Goal: Find specific page/section: Find specific page/section

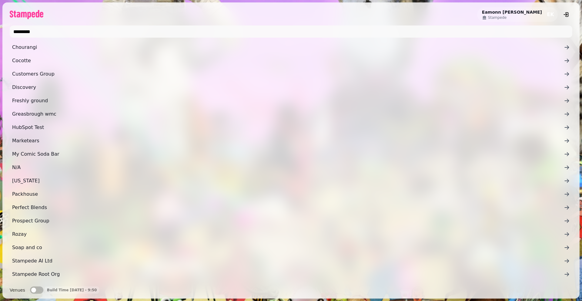
type input "*********"
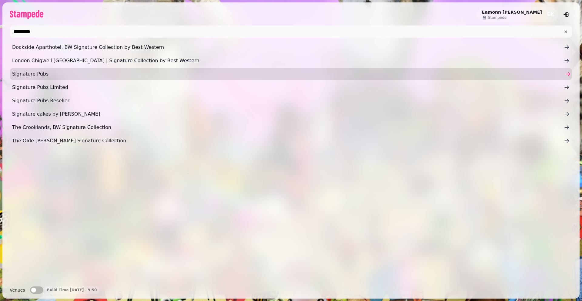
click at [45, 72] on span "Signature Pubs" at bounding box center [288, 73] width 552 height 7
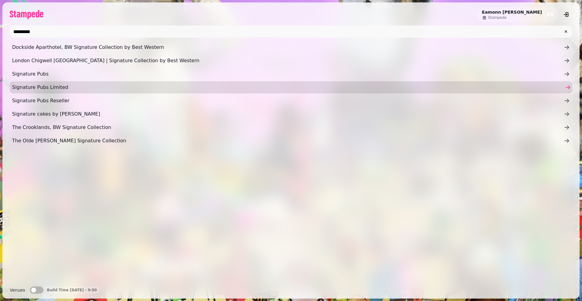
click at [58, 85] on span "Signature Pubs Limited" at bounding box center [288, 87] width 552 height 7
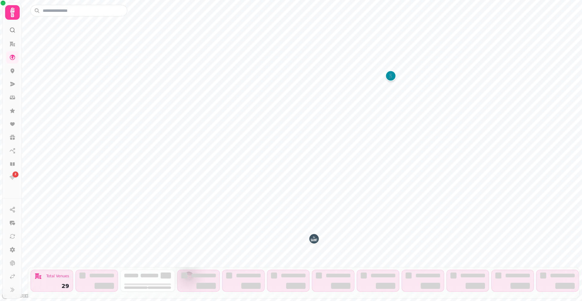
click at [391, 76] on img "Spiritualist Aberdeen" at bounding box center [390, 75] width 9 height 9
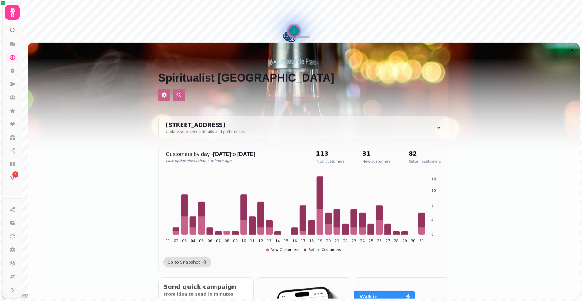
click at [571, 50] on icon "Close drawer" at bounding box center [572, 49] width 3 height 3
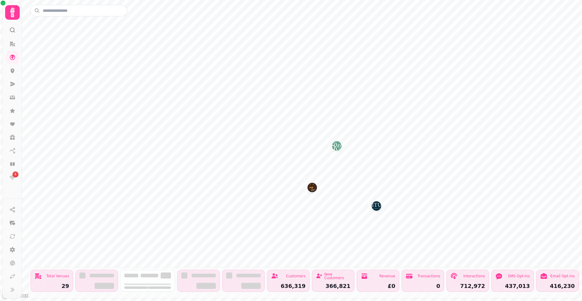
click at [336, 143] on img "The Raven" at bounding box center [336, 145] width 9 height 9
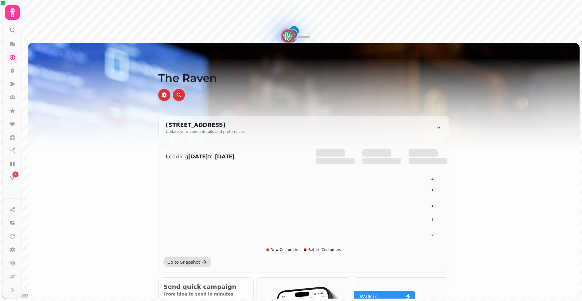
click at [574, 48] on icon "Close drawer" at bounding box center [572, 50] width 6 height 6
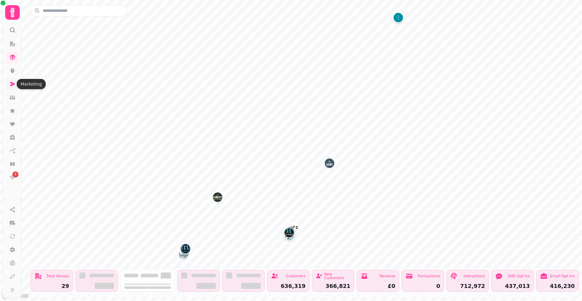
click at [13, 81] on icon at bounding box center [12, 84] width 6 height 6
